Goal: Task Accomplishment & Management: Manage account settings

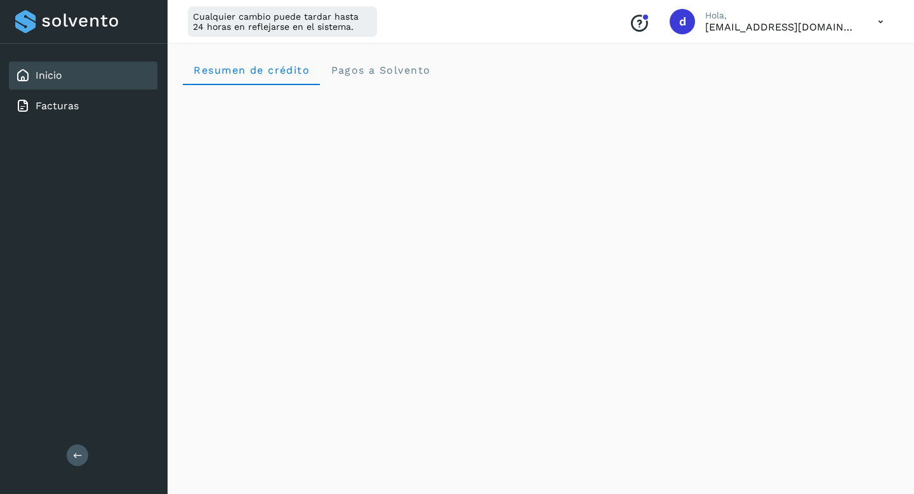
scroll to position [168, 0]
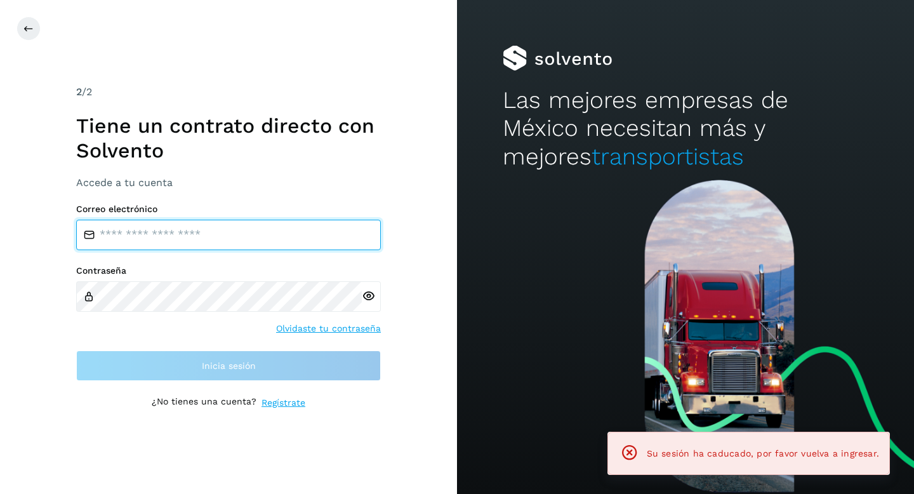
click at [239, 232] on input "email" at bounding box center [228, 235] width 305 height 30
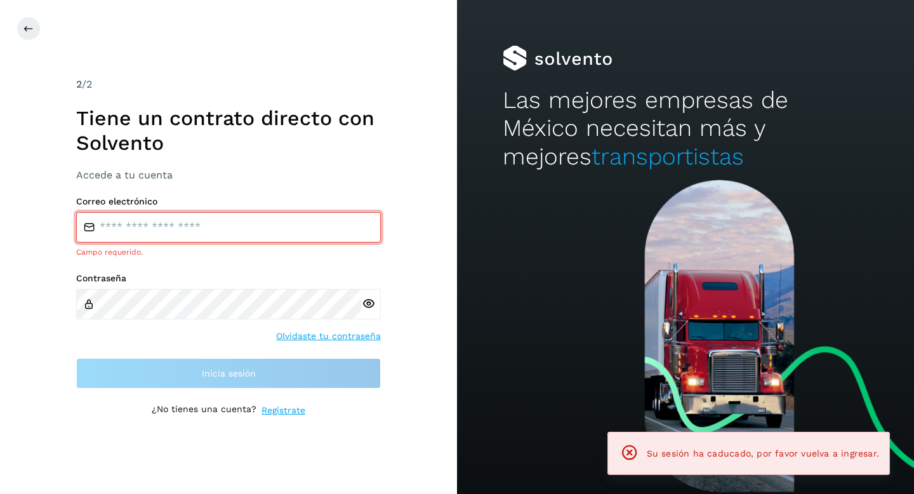
type input "**********"
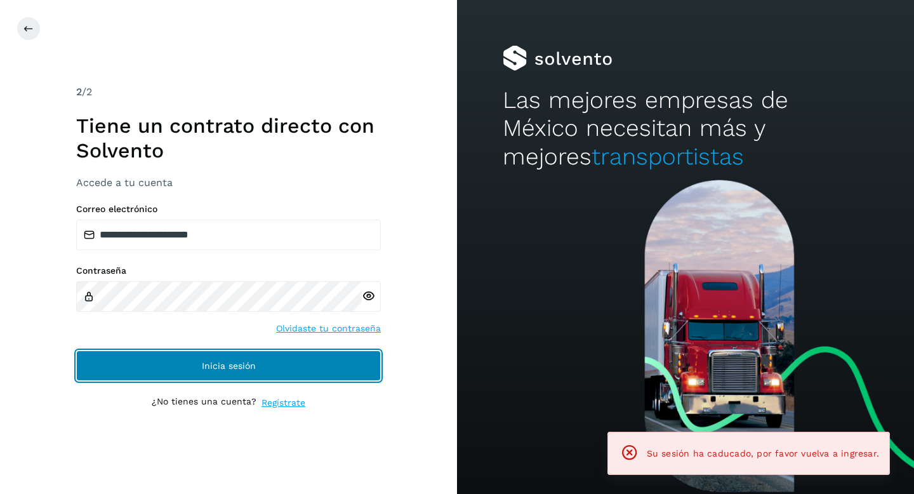
click at [279, 361] on button "Inicia sesión" at bounding box center [228, 366] width 305 height 30
